Goal: Transaction & Acquisition: Purchase product/service

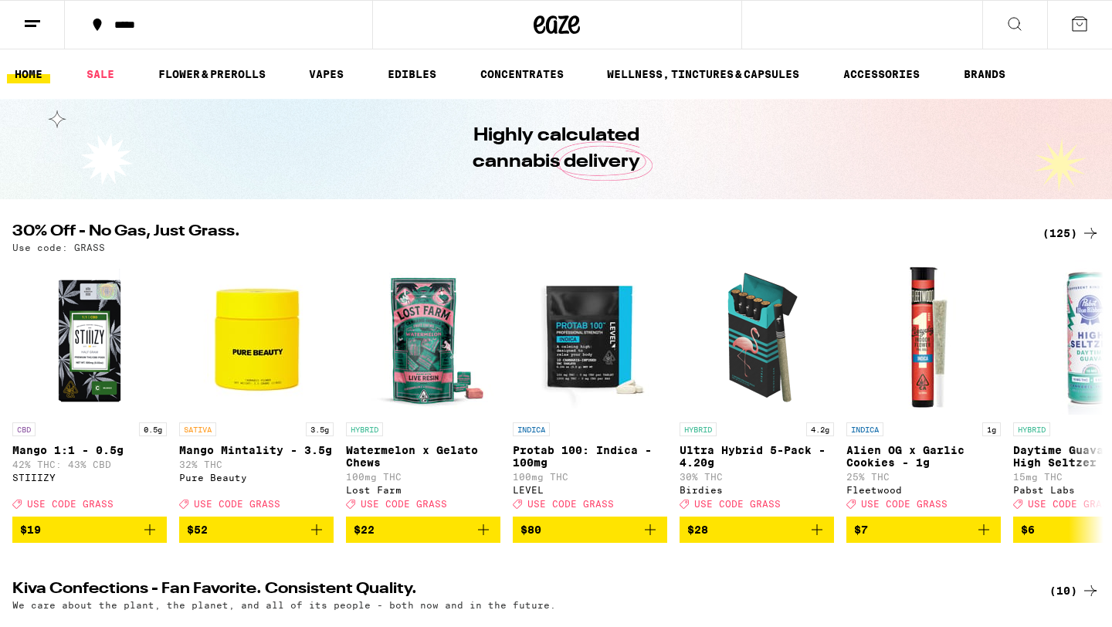
click at [1057, 231] on div "(125)" at bounding box center [1070, 233] width 57 height 19
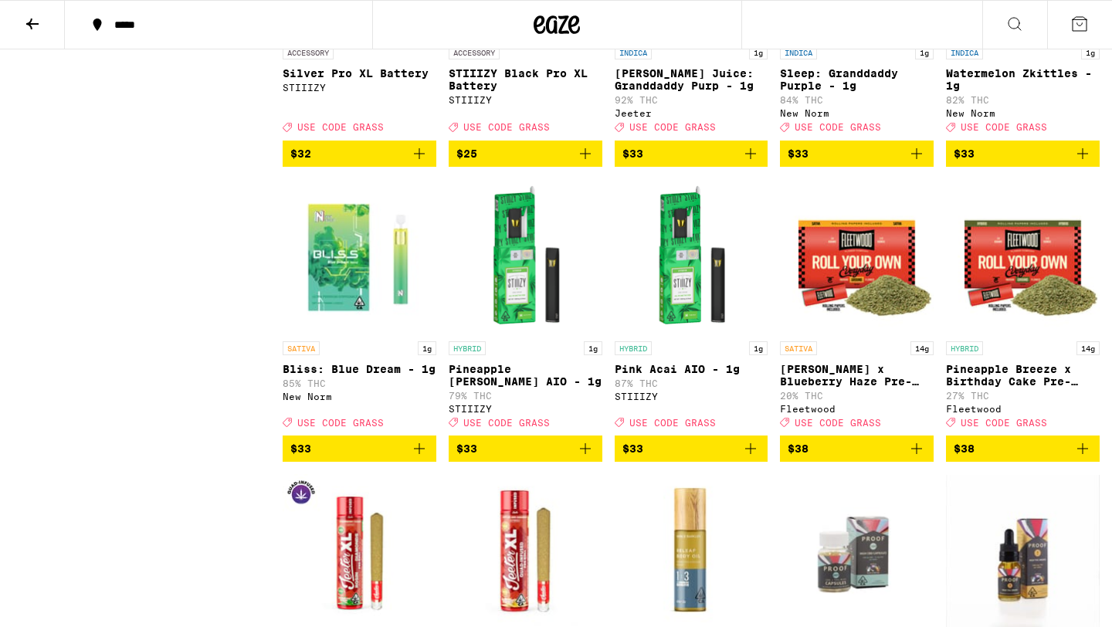
scroll to position [5044, 0]
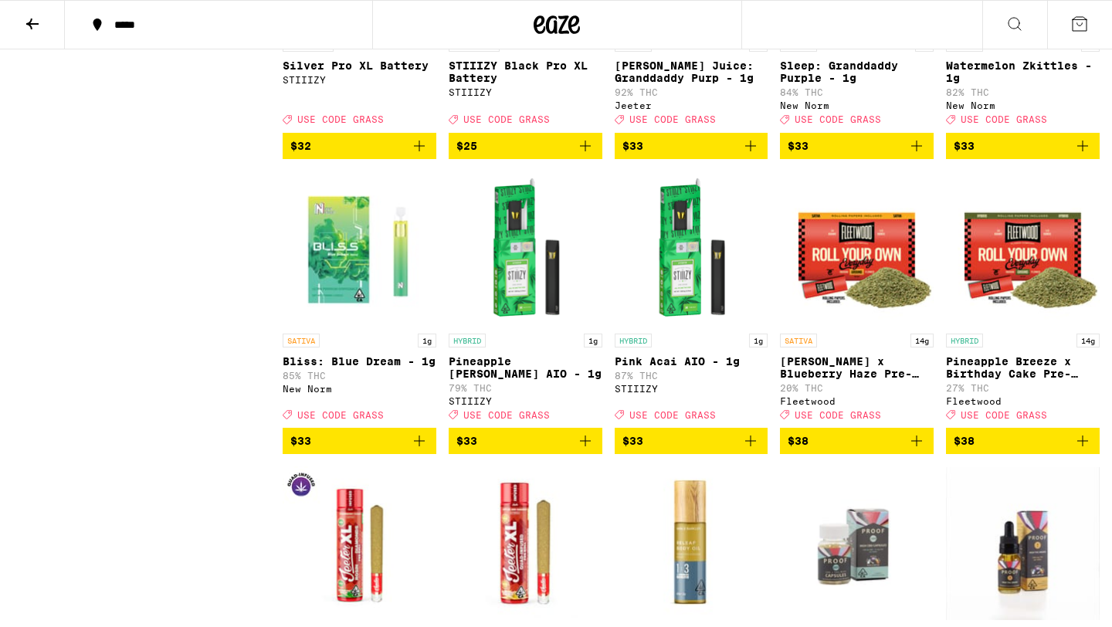
click at [751, 155] on icon "Add to bag" at bounding box center [750, 146] width 19 height 19
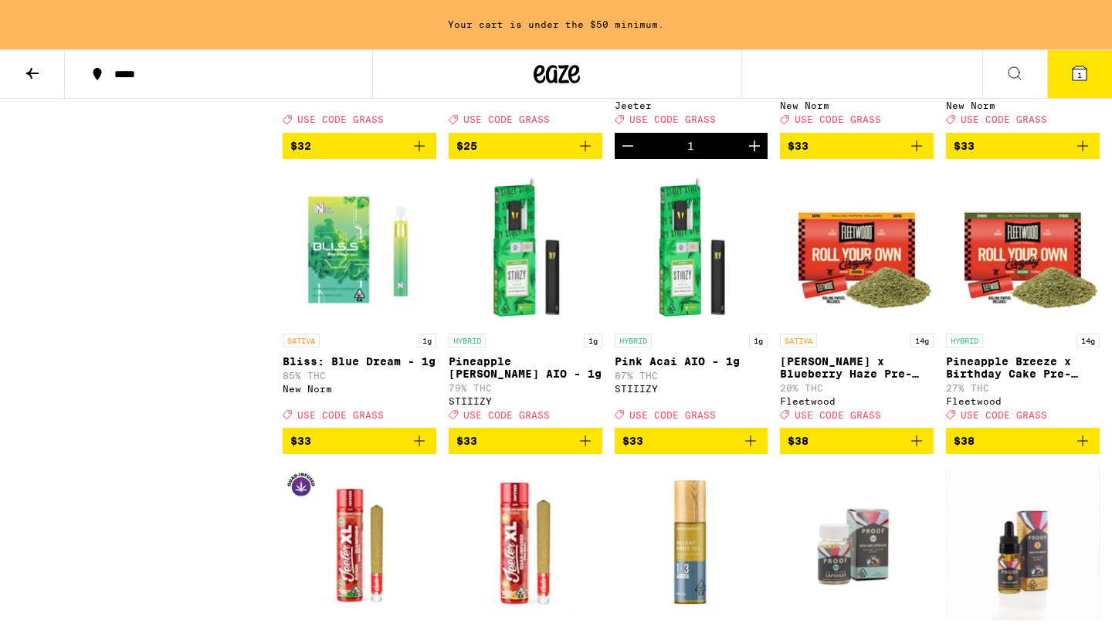
click at [752, 155] on icon "Increment" at bounding box center [754, 146] width 19 height 19
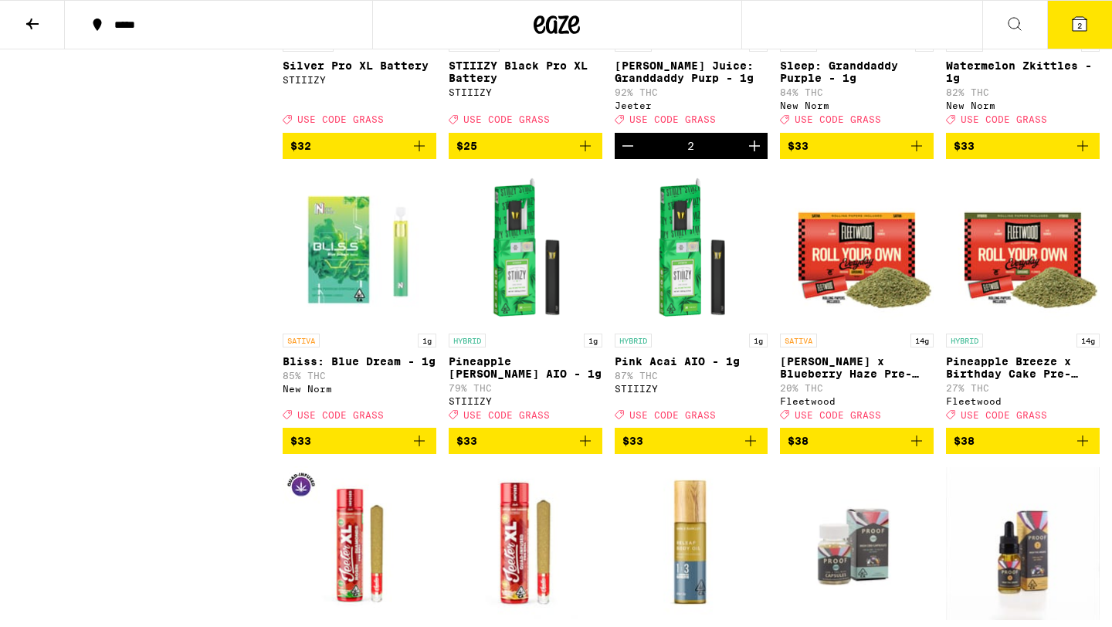
click at [1078, 15] on icon at bounding box center [1079, 24] width 19 height 19
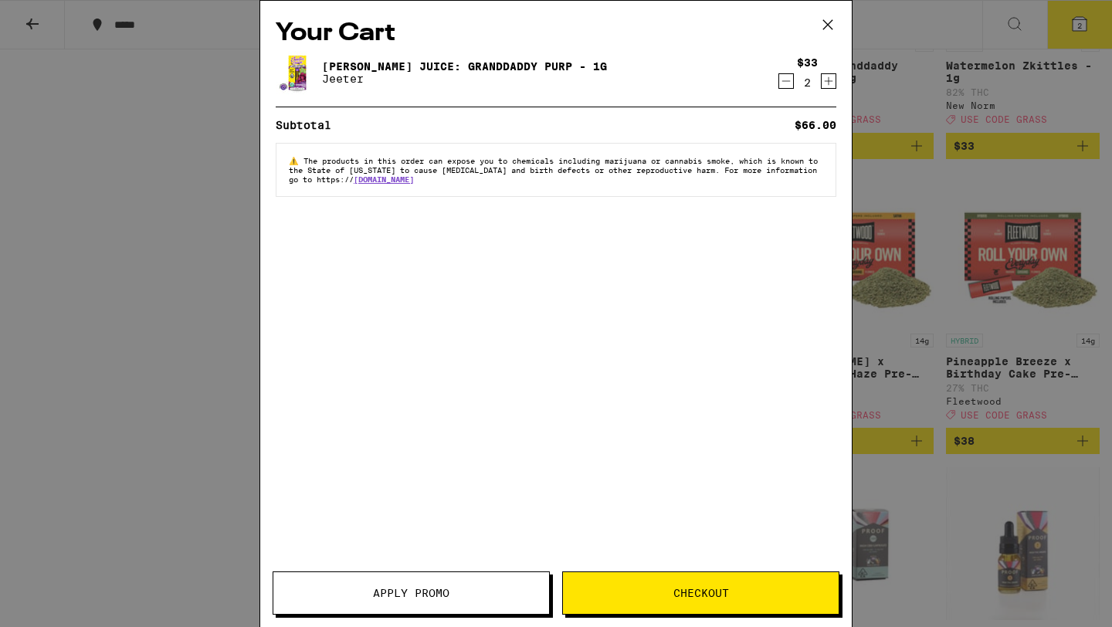
click at [407, 579] on button "Apply Promo" at bounding box center [411, 592] width 277 height 43
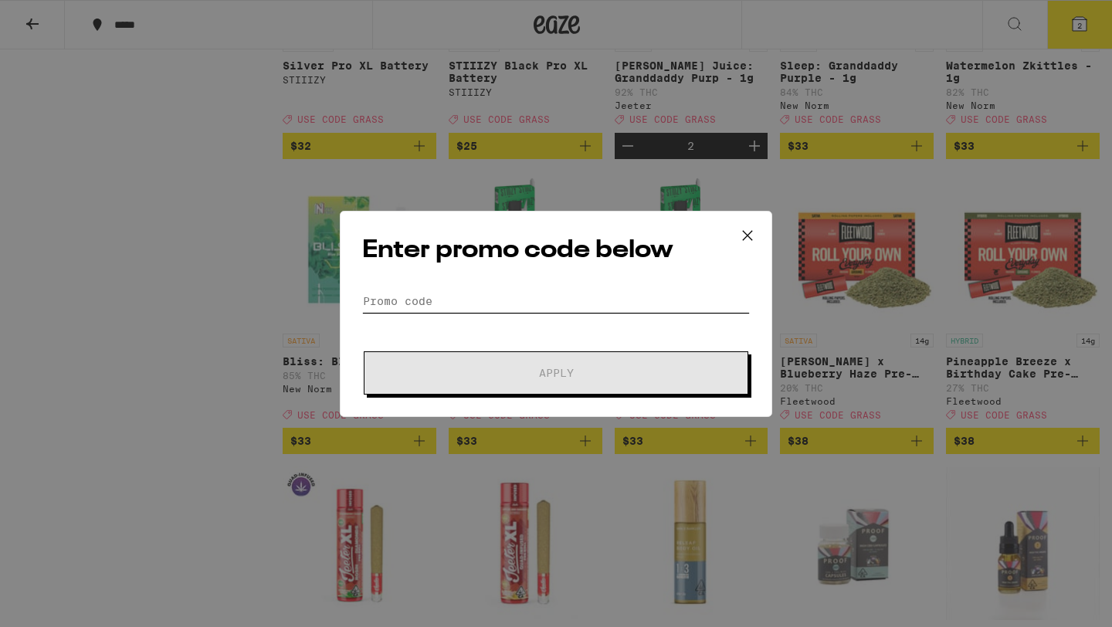
click at [459, 304] on input "Promo Code" at bounding box center [556, 300] width 388 height 23
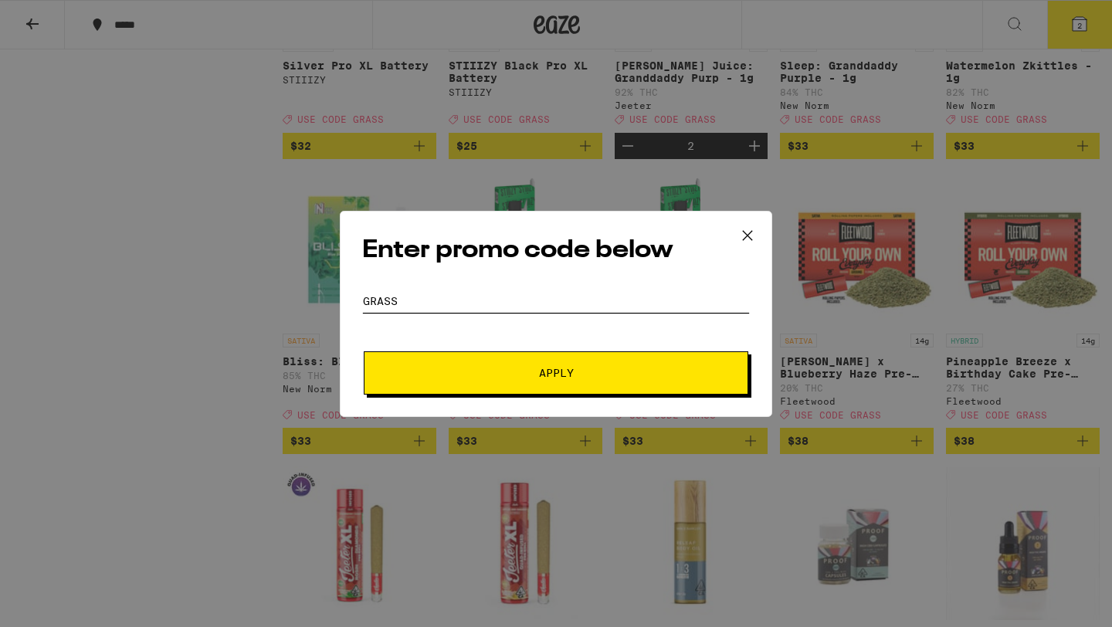
type input "grass"
click at [364, 351] on button "Apply" at bounding box center [556, 372] width 384 height 43
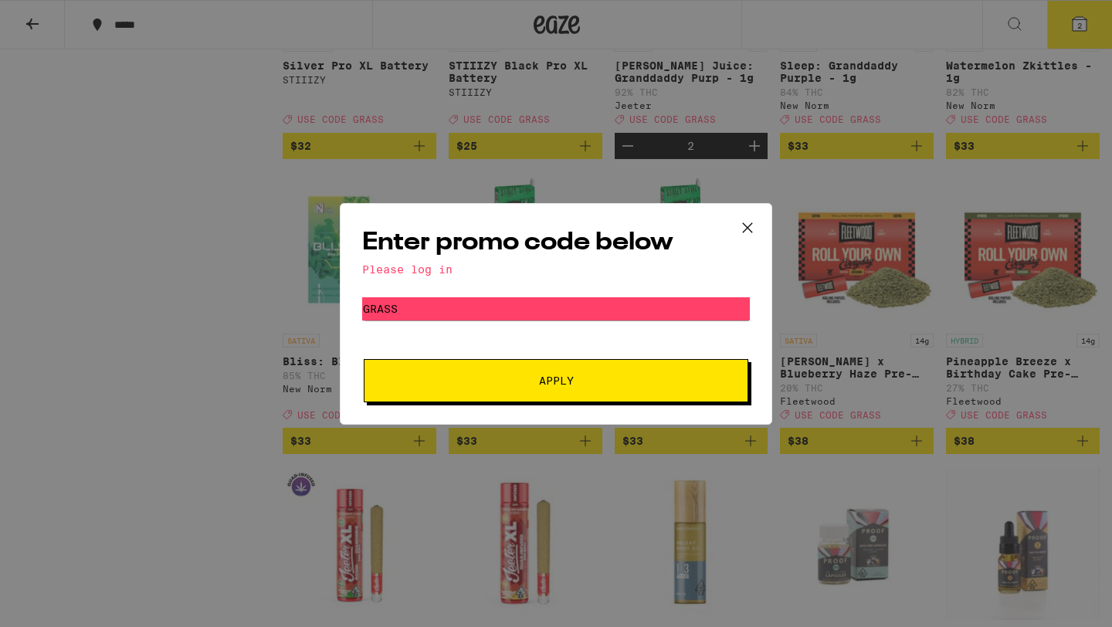
click at [165, 312] on div "Enter promo code below Please log in Promo Code grass Apply" at bounding box center [556, 313] width 1112 height 627
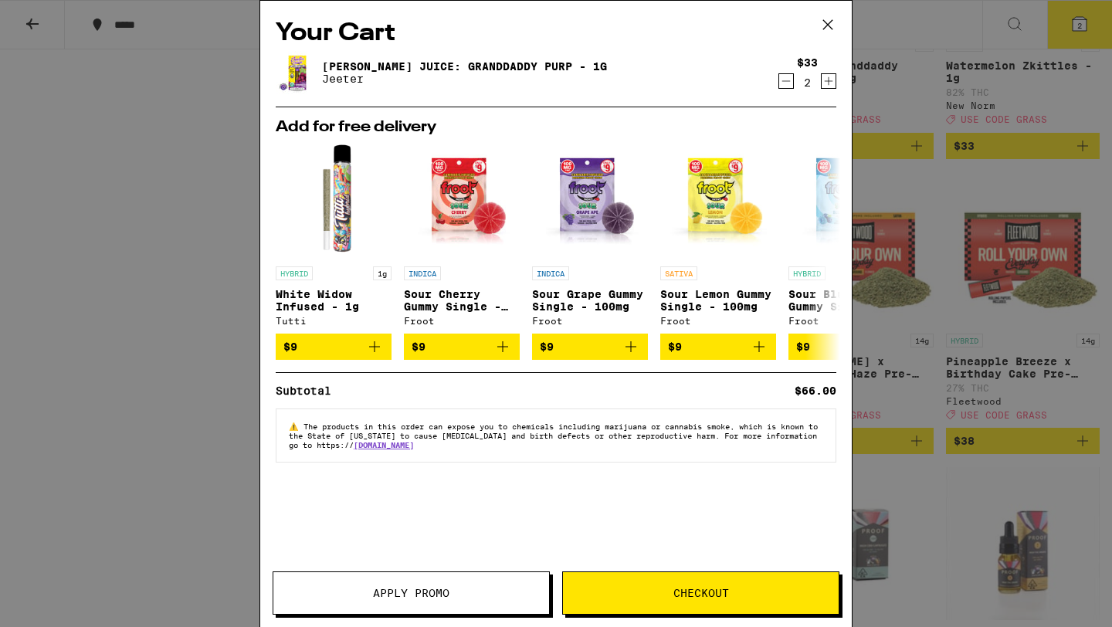
click at [165, 313] on div "Your Cart [PERSON_NAME] Juice: Granddaddy Purp - 1g [PERSON_NAME] $33 2 Add for…" at bounding box center [556, 313] width 1112 height 627
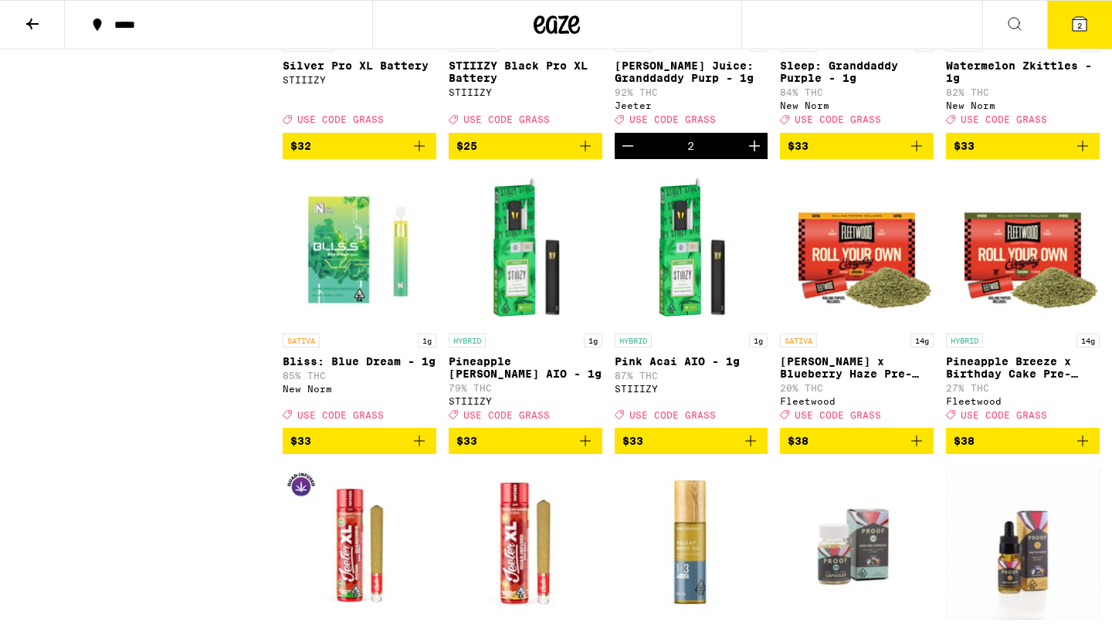
click at [31, 25] on icon at bounding box center [32, 24] width 12 height 11
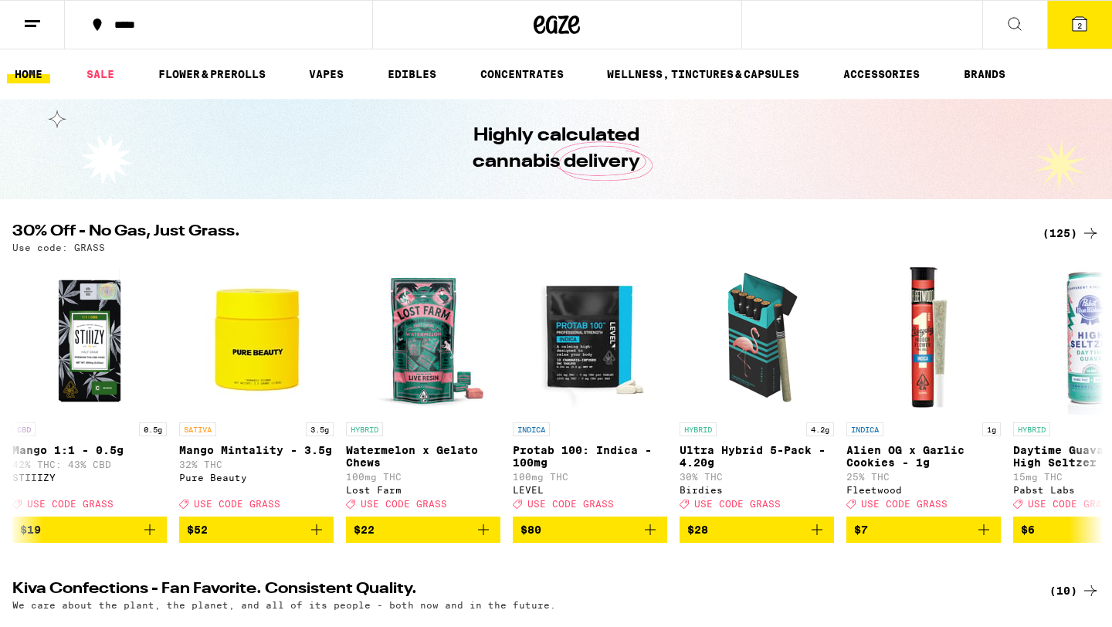
click at [36, 21] on line at bounding box center [32, 21] width 15 height 0
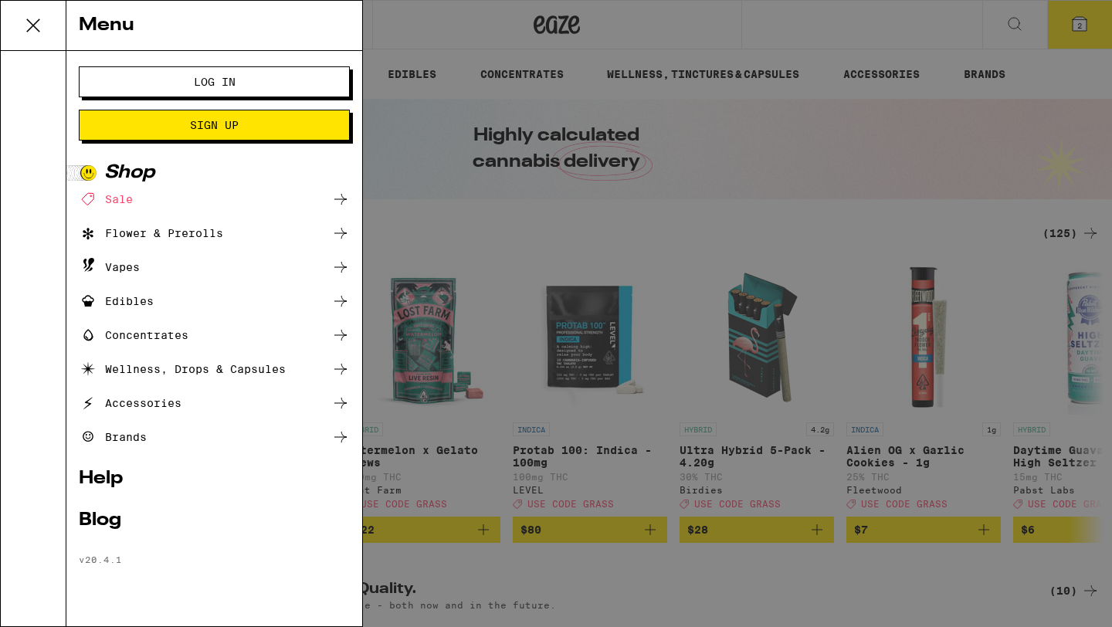
click at [155, 90] on button "Log In" at bounding box center [214, 81] width 271 height 31
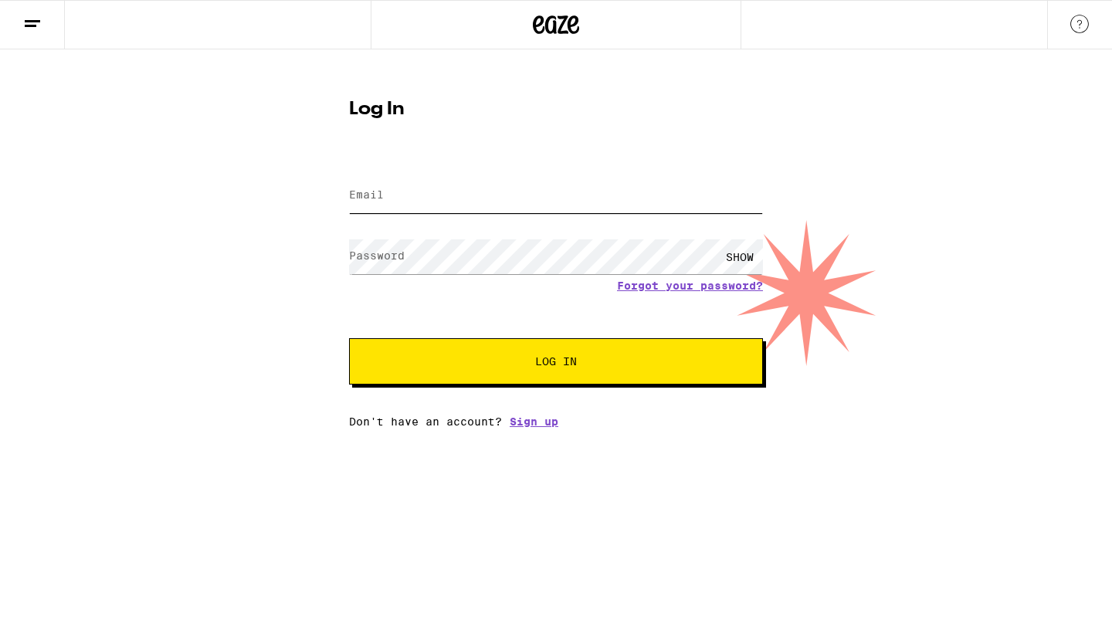
type input "[PERSON_NAME][EMAIL_ADDRESS][DOMAIN_NAME]"
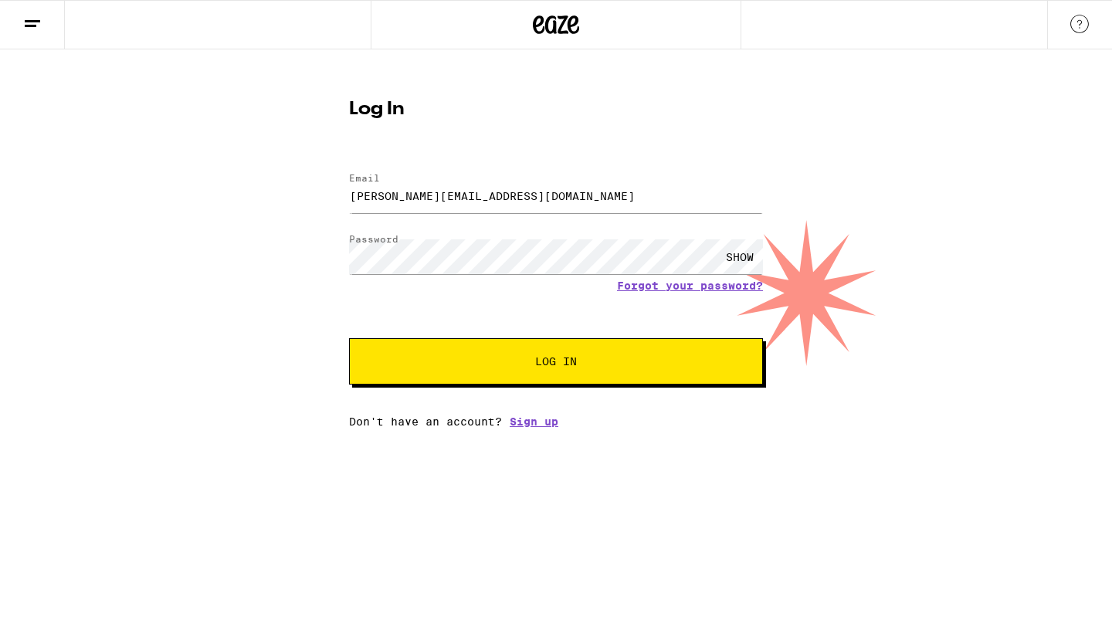
click at [442, 354] on button "Log In" at bounding box center [556, 361] width 414 height 46
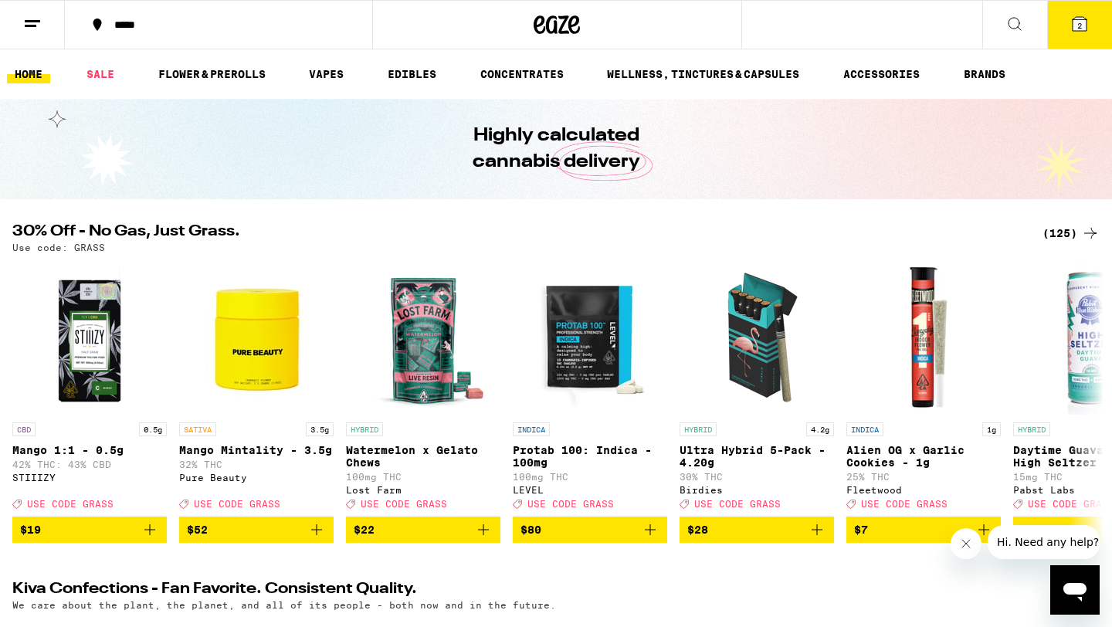
click at [1077, 29] on span "2" at bounding box center [1079, 25] width 5 height 9
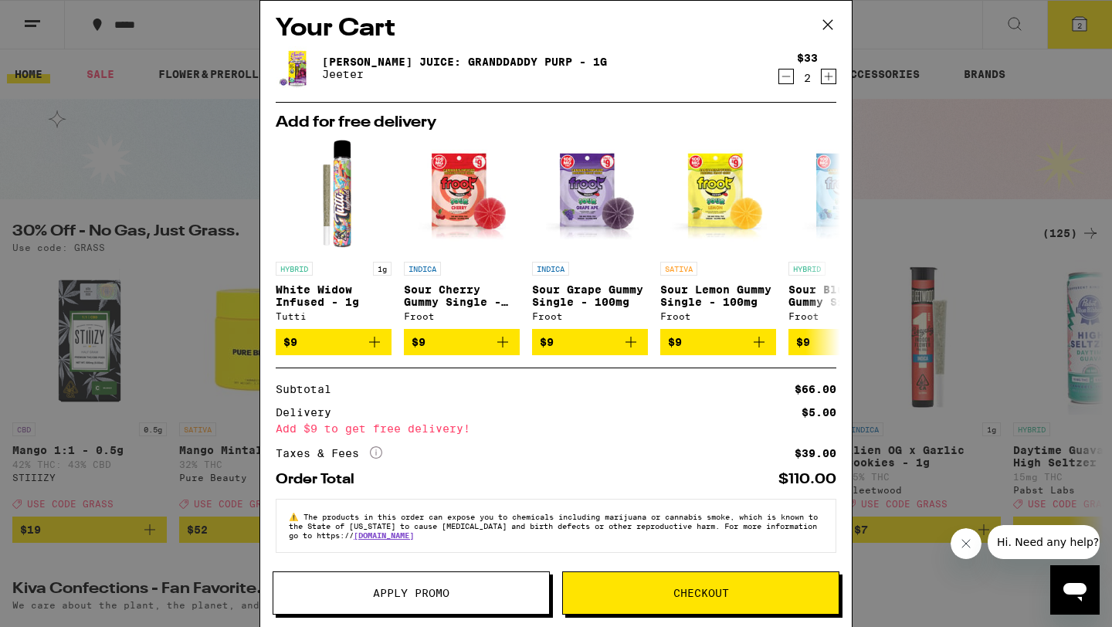
scroll to position [14, 0]
click at [424, 591] on span "Apply Promo" at bounding box center [411, 592] width 76 height 11
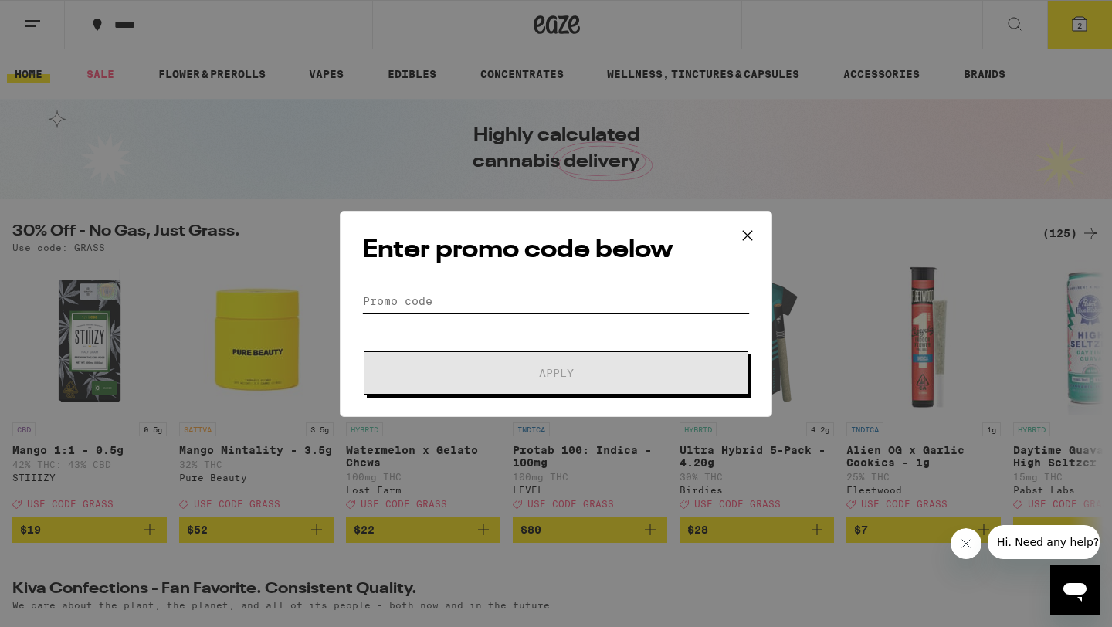
click at [493, 301] on input "Promo Code" at bounding box center [556, 300] width 388 height 23
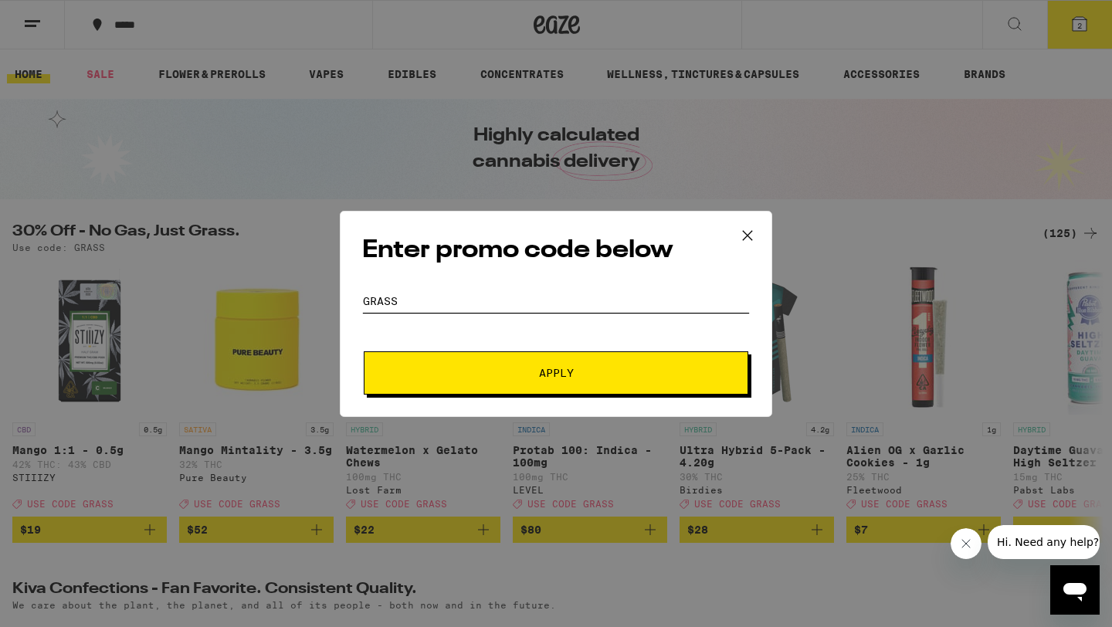
type input "grass"
click at [364, 351] on button "Apply" at bounding box center [556, 372] width 384 height 43
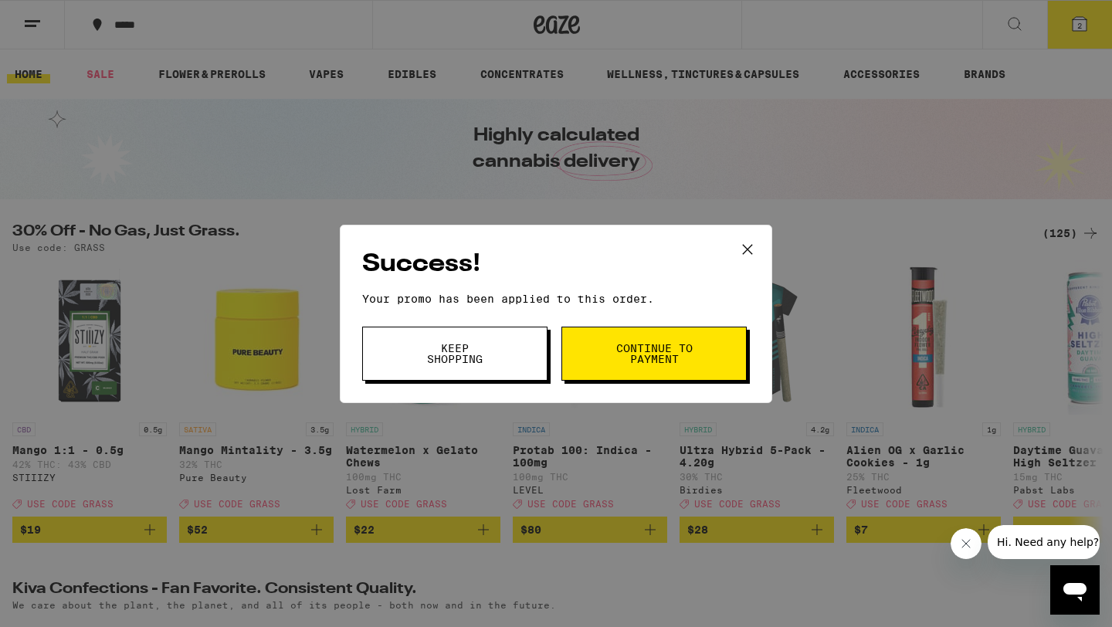
click at [437, 353] on span "Keep Shopping" at bounding box center [454, 354] width 79 height 22
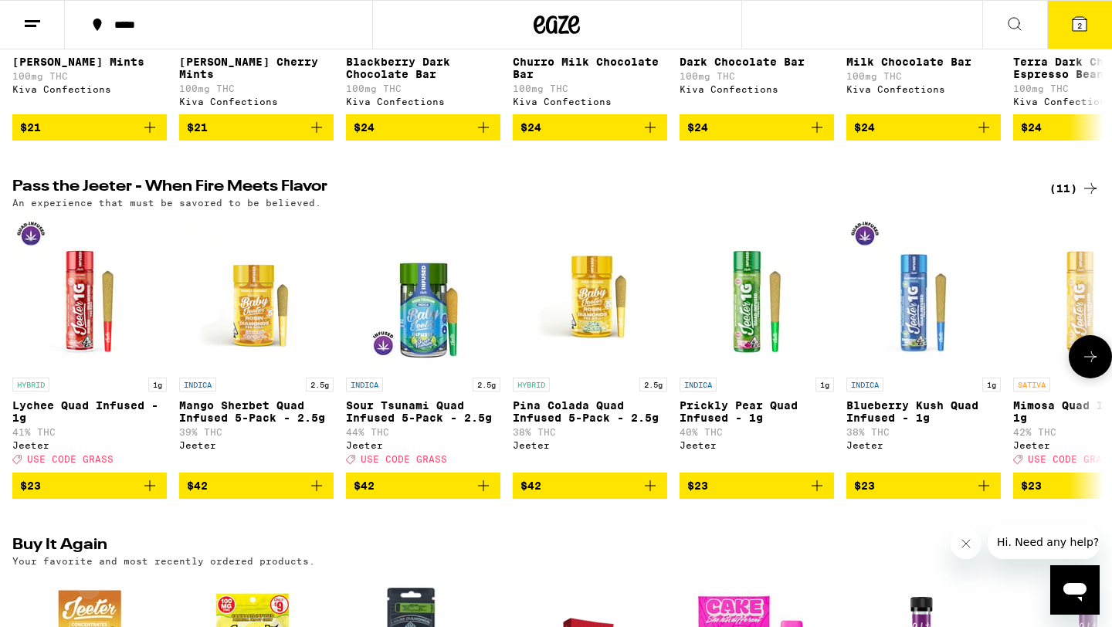
scroll to position [841, 0]
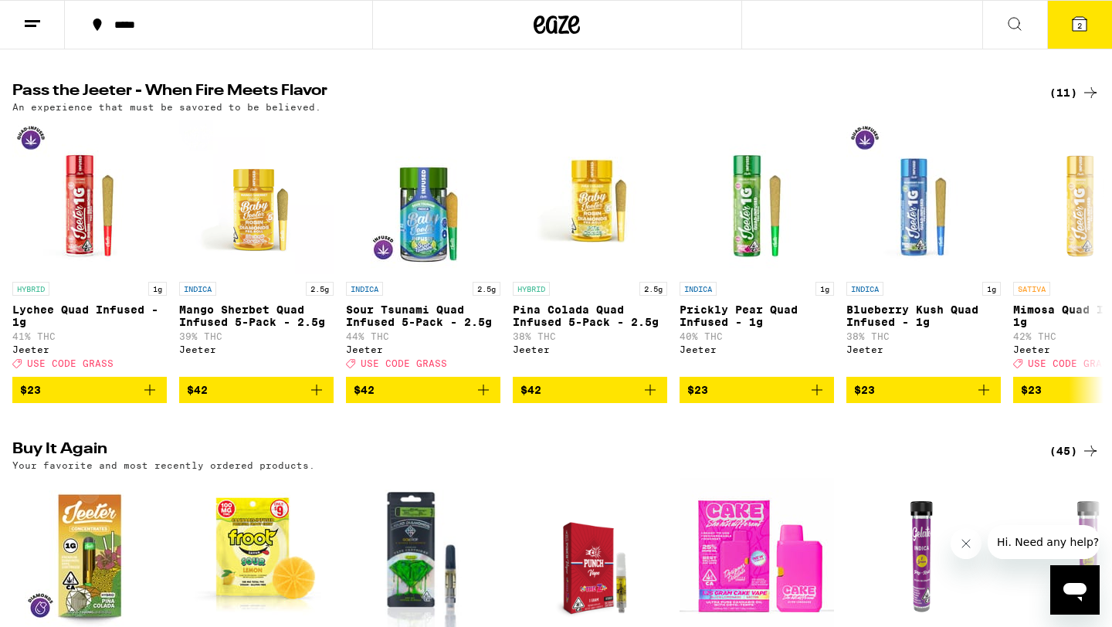
click at [1077, 22] on span "2" at bounding box center [1079, 25] width 5 height 9
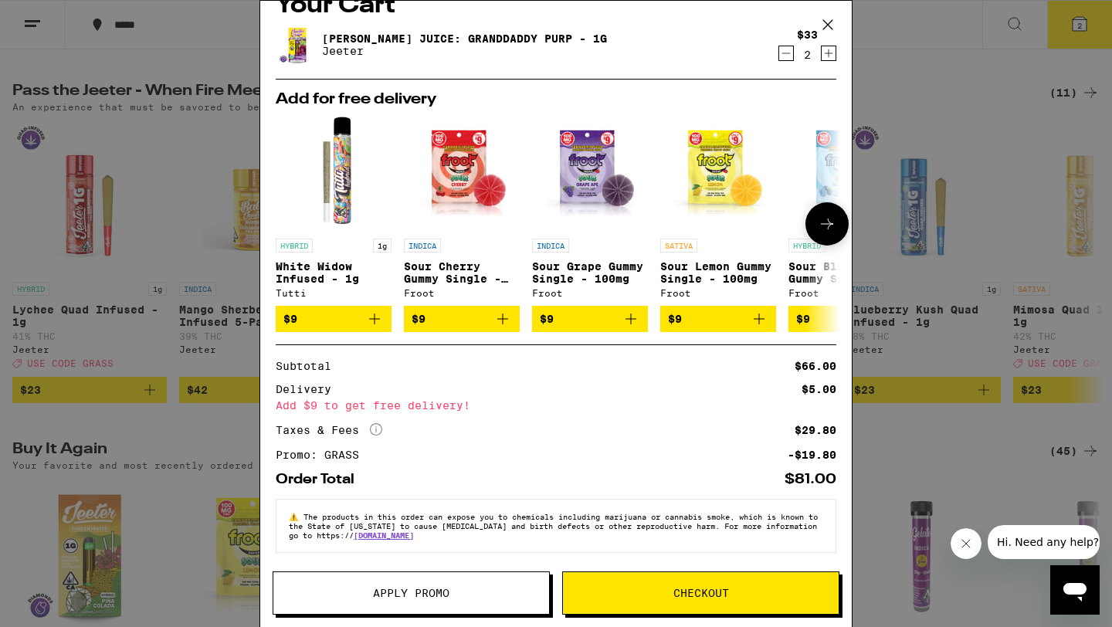
scroll to position [37, 0]
click at [973, 136] on div "Your Cart [PERSON_NAME] Juice: Granddaddy Purp - 1g [PERSON_NAME] $33 2 Add for…" at bounding box center [556, 313] width 1112 height 627
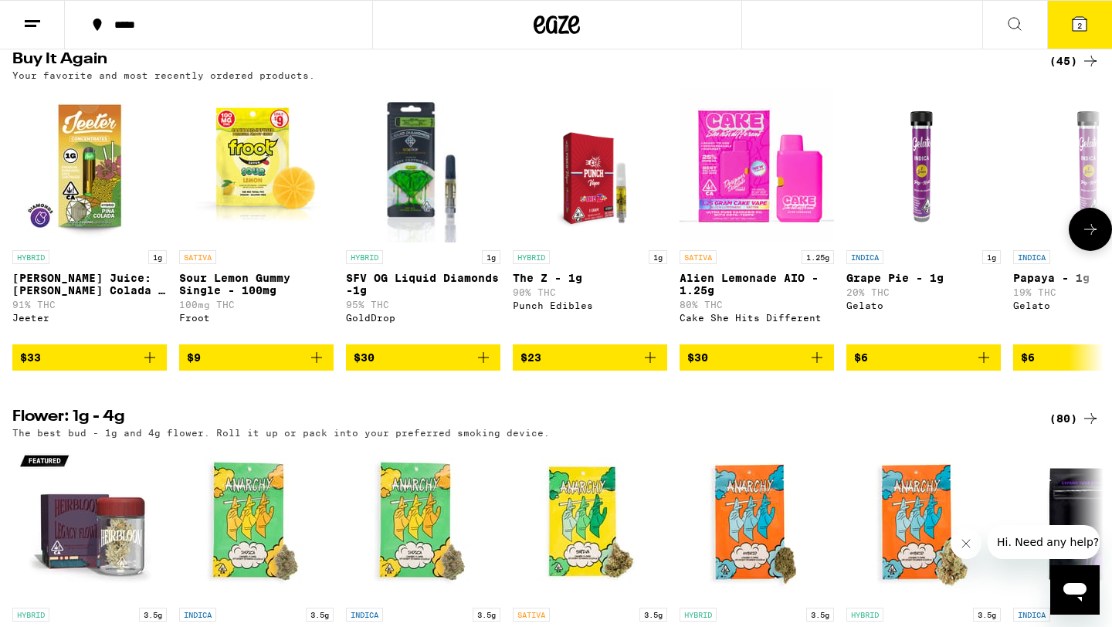
scroll to position [1229, 0]
